Goal: Navigation & Orientation: Find specific page/section

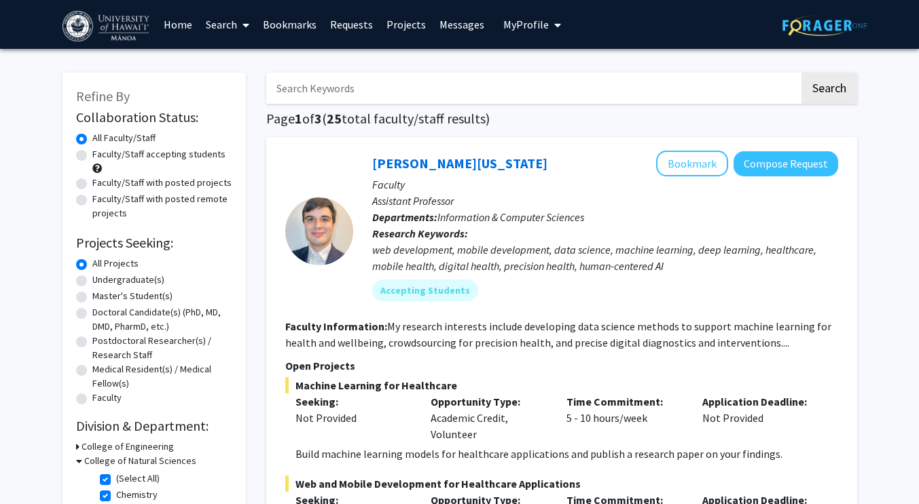
click at [449, 22] on link "Messages" at bounding box center [462, 25] width 58 height 48
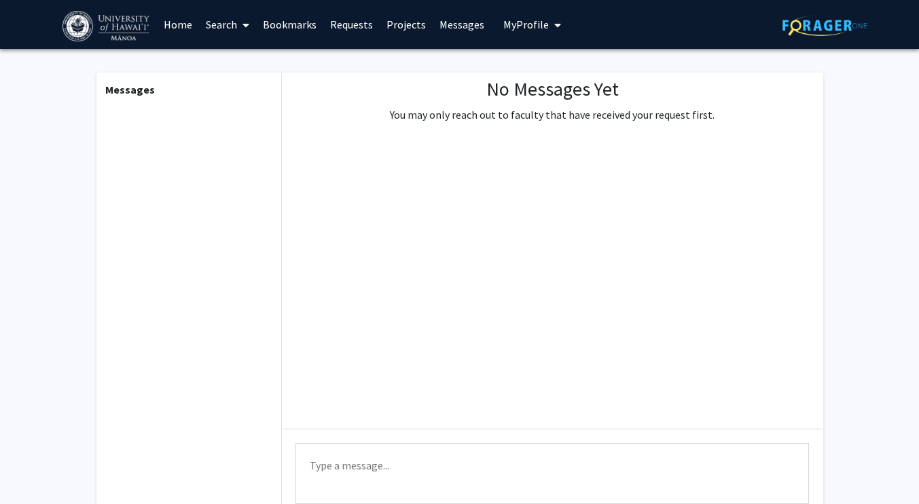
click at [291, 27] on link "Bookmarks" at bounding box center [289, 25] width 67 height 48
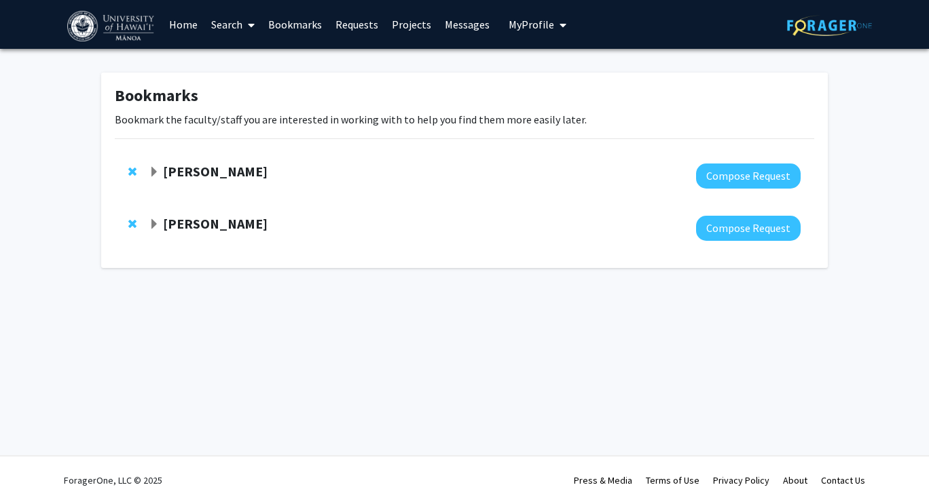
click at [364, 22] on link "Requests" at bounding box center [357, 25] width 56 height 48
